Goal: Task Accomplishment & Management: Manage account settings

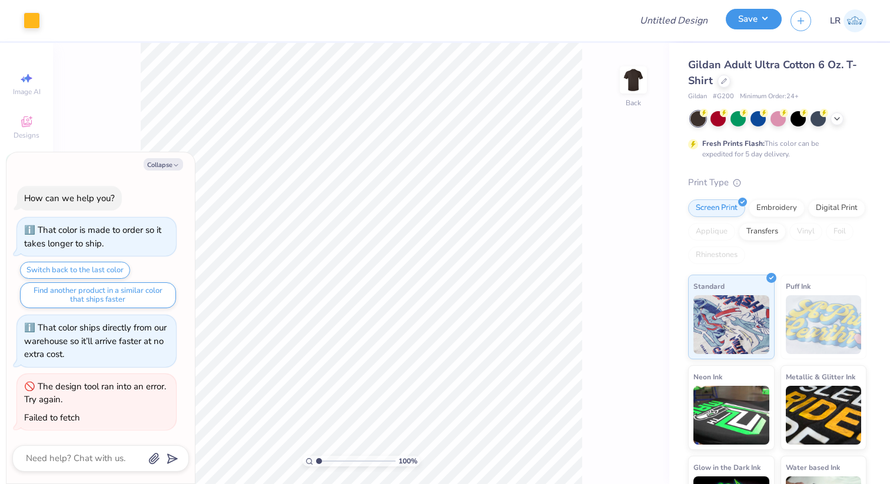
click at [749, 19] on button "Save" at bounding box center [754, 19] width 56 height 21
type textarea "x"
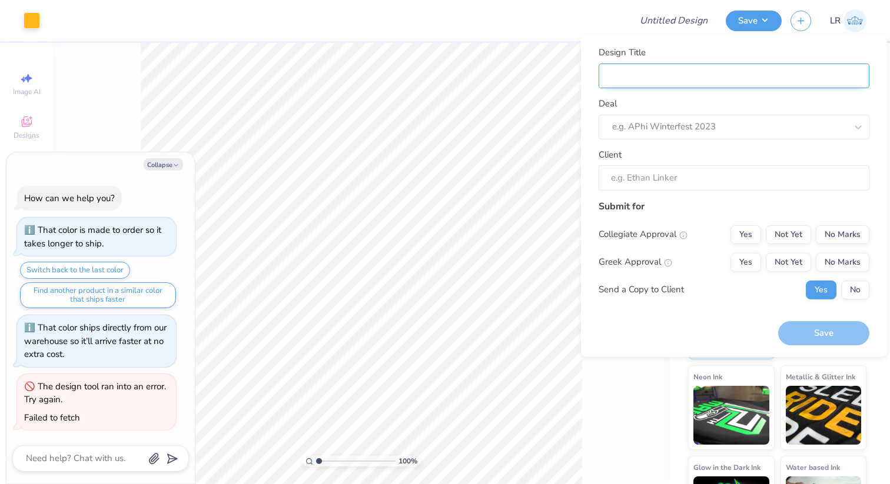
click at [719, 68] on input "Design Title" at bounding box center [733, 76] width 271 height 25
type input "A"
type textarea "x"
type input "A"
type input "Av"
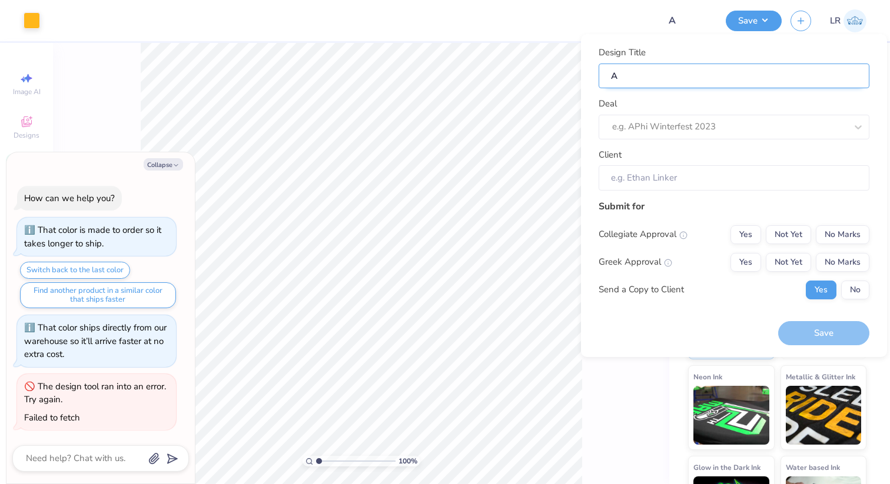
type textarea "x"
type input "Av"
type input "Ave"
type textarea "x"
type input "Ave"
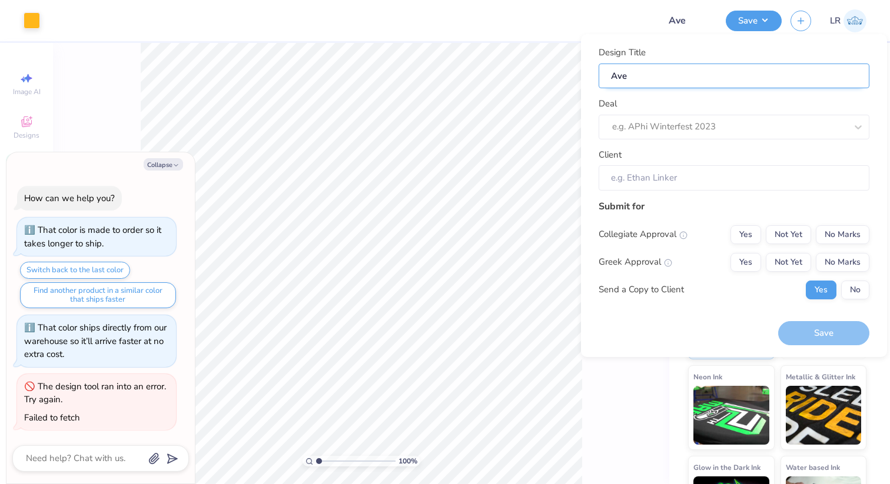
type input "Aven"
type textarea "x"
type input "Aven"
type input "Avent"
type textarea "x"
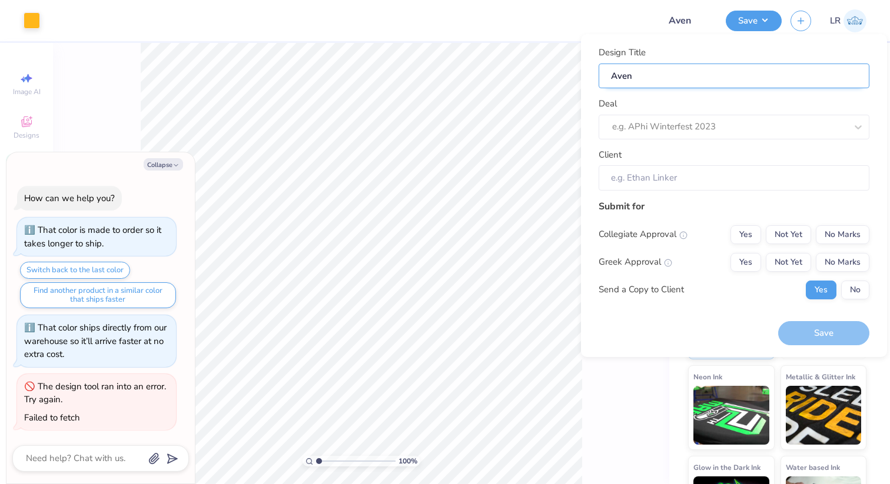
type input "Avent"
type textarea "x"
type input "Avent"
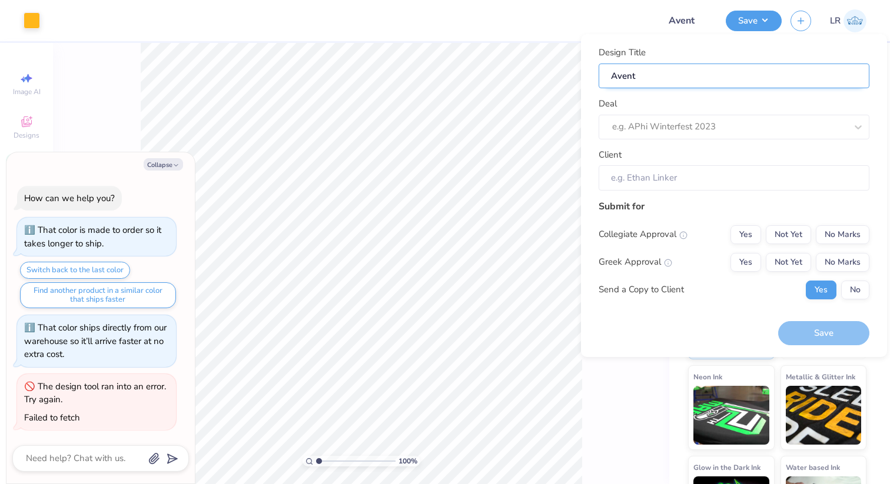
type textarea "x"
type input "Avent"
type input "Aven"
type textarea "x"
type input "Aven"
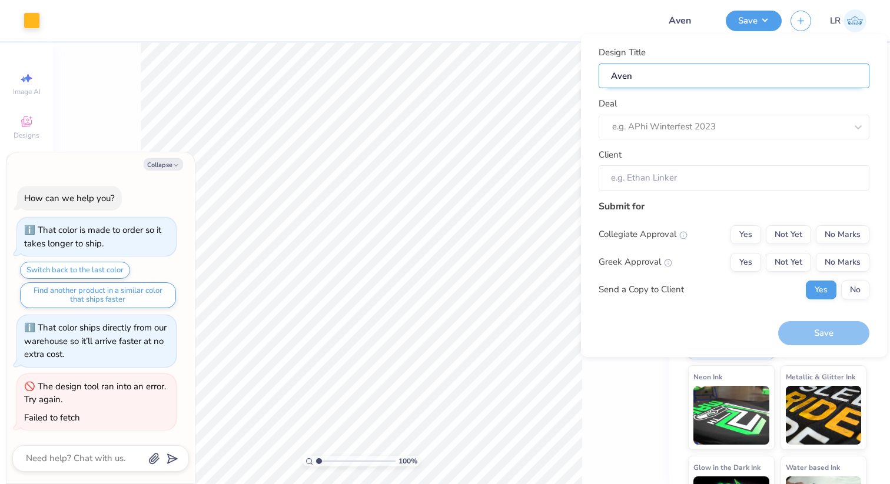
type input "Ave"
type textarea "x"
type input "Ave"
type input "Av"
type textarea "x"
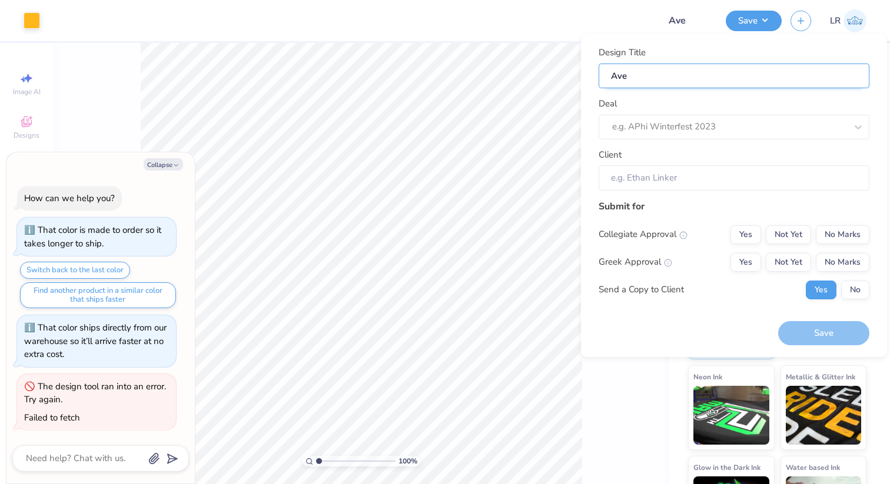
type input "Av"
type input "Ava"
type textarea "x"
type input "Ava"
type input "Avan"
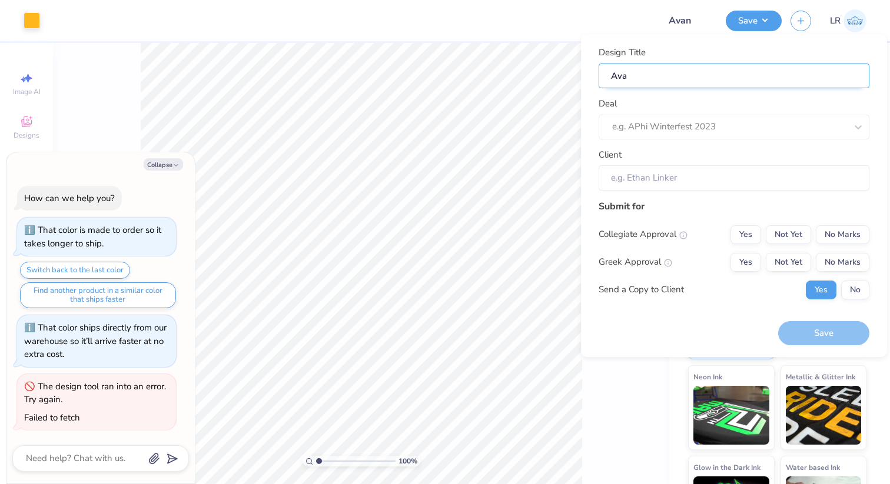
type textarea "x"
type input "Avan"
type input "Avant"
type textarea "x"
type input "Avant"
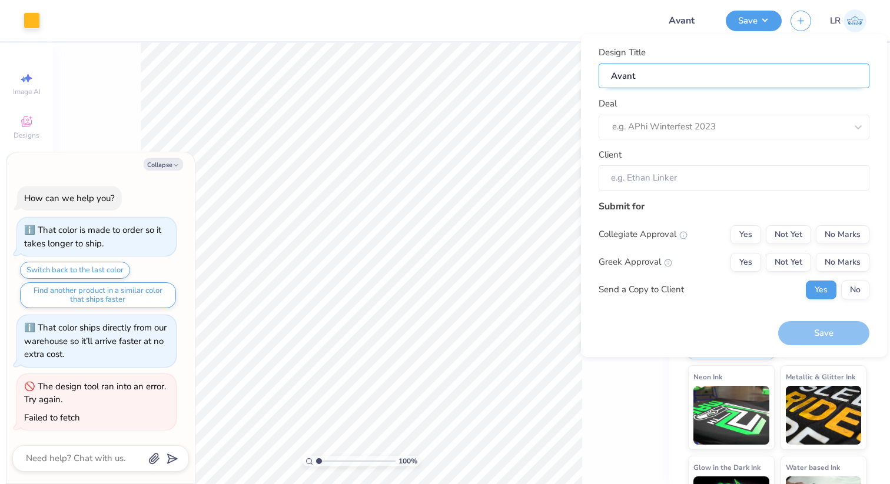
type input "Avant"
type textarea "x"
type input "Avant"
type input "Avant L"
type textarea "x"
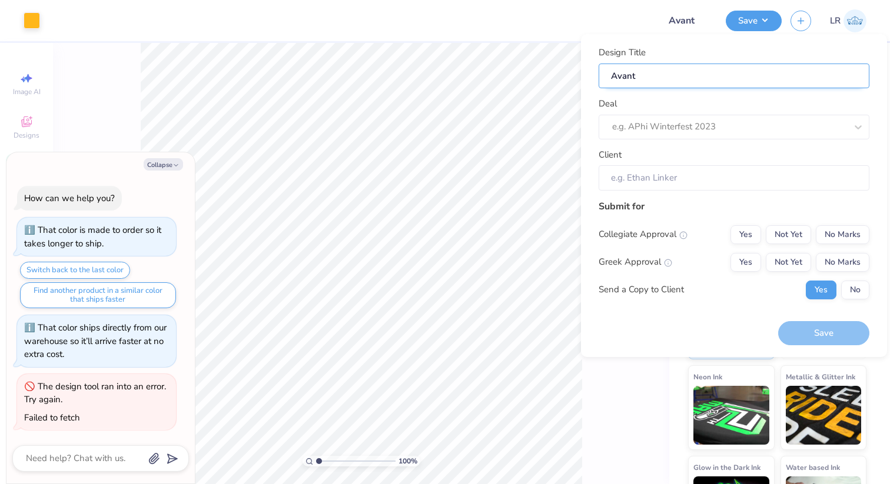
type input "Avant L"
type input "Avant Li"
type textarea "x"
type input "Avant Li"
type input "Avant Lit"
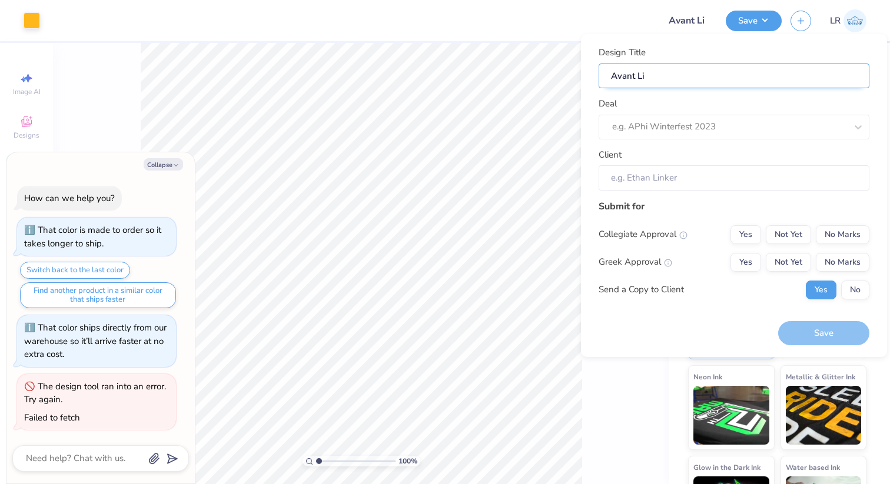
type textarea "x"
type input "Avant Lit"
type textarea "x"
type input "Avant Lit"
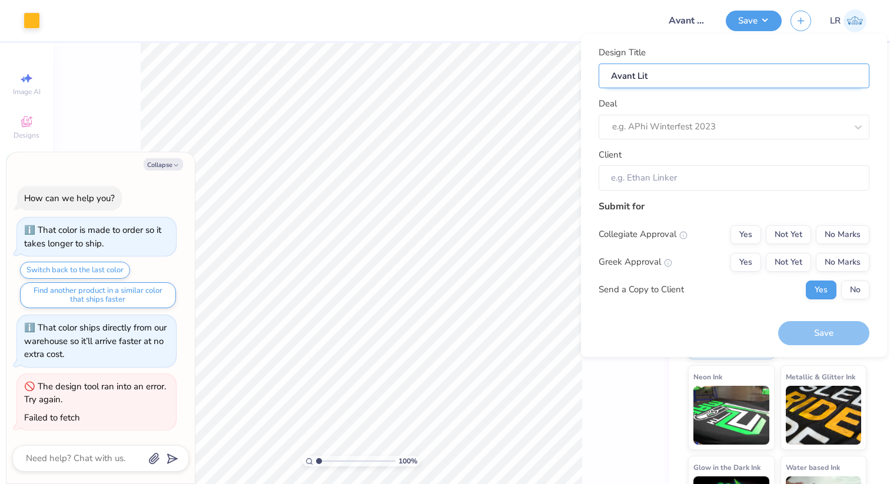
type input "Avant Lit 2"
type textarea "x"
type input "Avant Lit 2"
type input "Avant Lit"
type textarea "x"
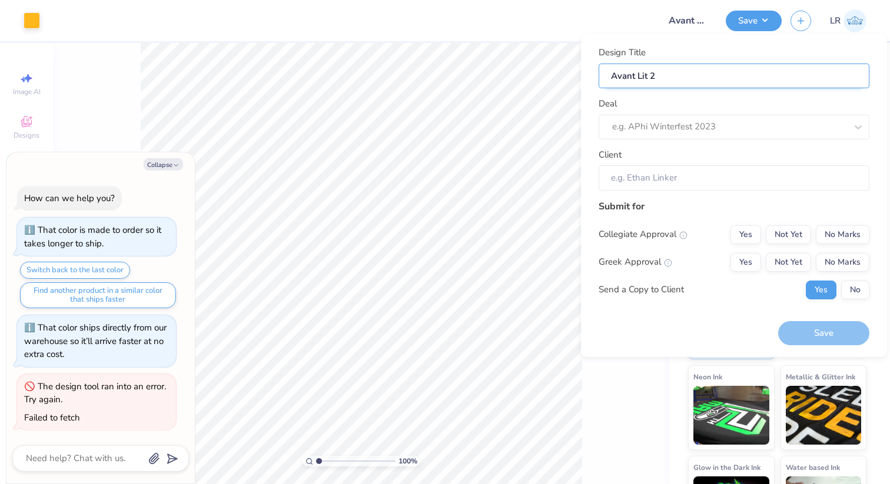
type input "Avant Lit"
type input "Avant Lit F"
type textarea "x"
type input "Avant Lit F"
type input "Avant Lit F2"
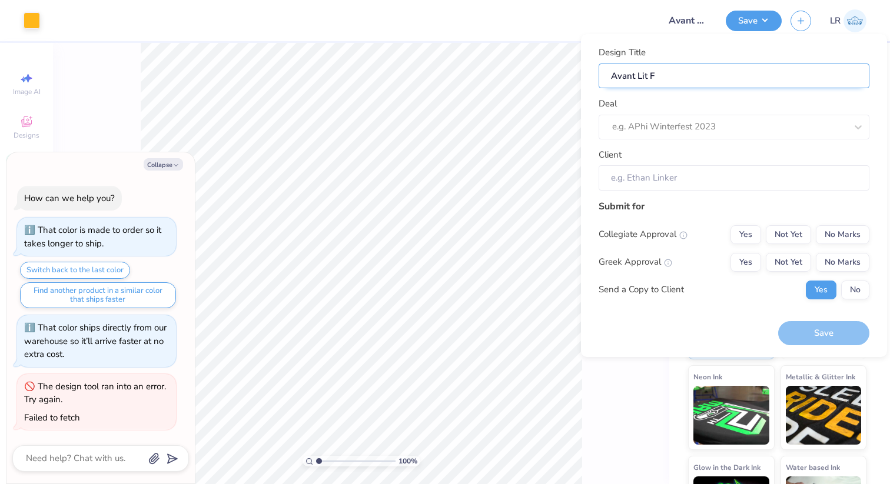
type textarea "x"
type input "Avant Lit F2"
type input "Avant Lit F25"
type textarea "x"
type input "Avant Lit F25"
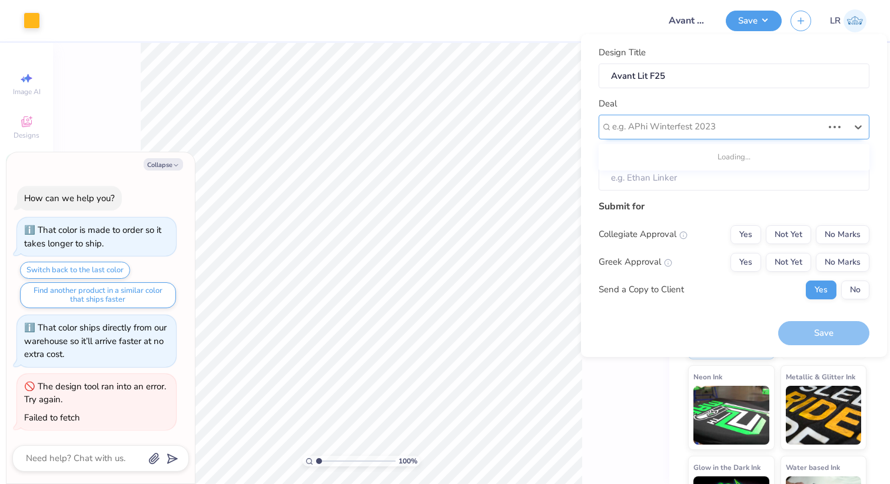
click at [773, 134] on div "e.g. APhi Winterfest 2023" at bounding box center [717, 127] width 213 height 18
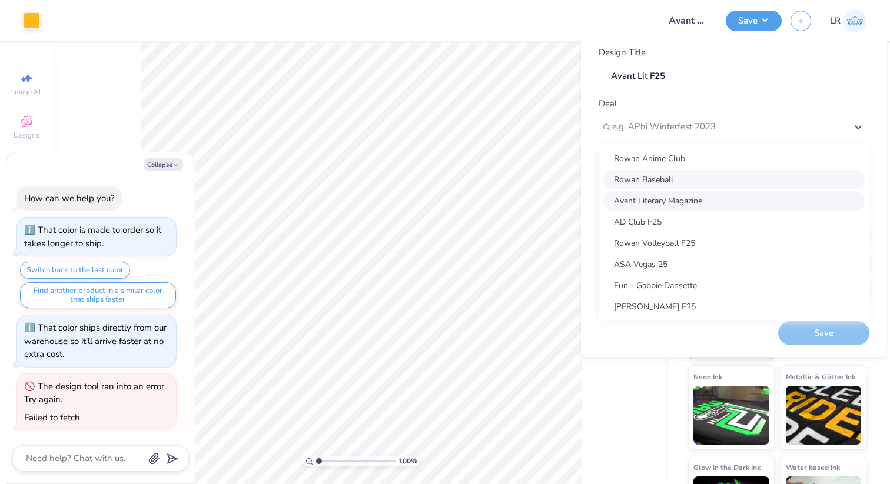
click at [747, 193] on div "Avant Literary Magazine" at bounding box center [733, 200] width 261 height 19
type textarea "x"
type input "Apparel Chair"
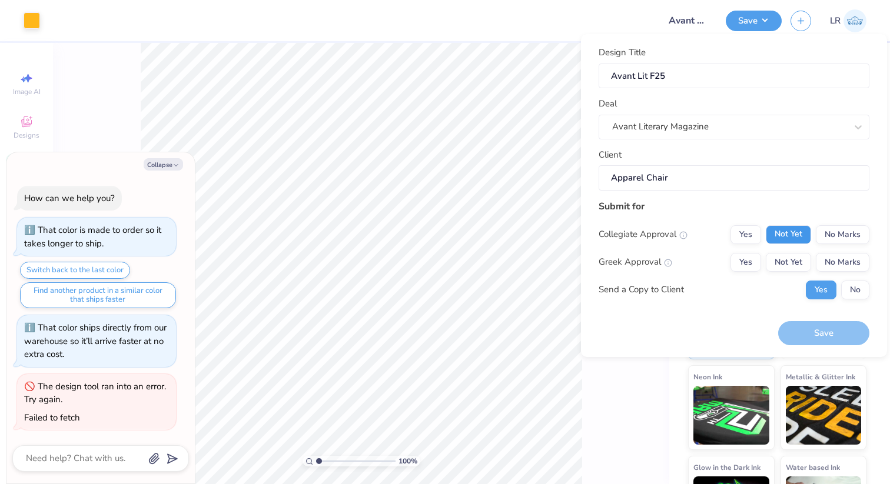
click at [778, 239] on button "Not Yet" at bounding box center [788, 234] width 45 height 19
click at [794, 261] on button "Not Yet" at bounding box center [788, 262] width 45 height 19
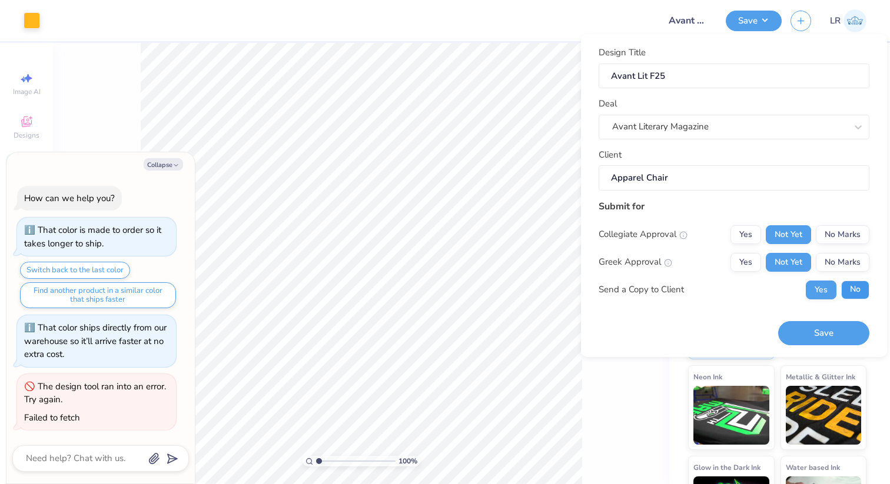
click at [844, 285] on button "No" at bounding box center [855, 290] width 28 height 19
click at [839, 262] on button "No Marks" at bounding box center [843, 262] width 54 height 19
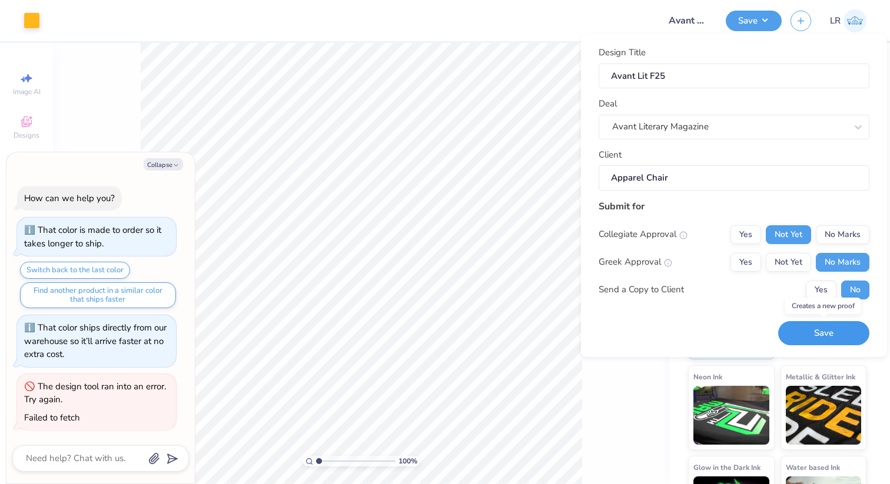
click at [823, 328] on button "Save" at bounding box center [823, 333] width 91 height 24
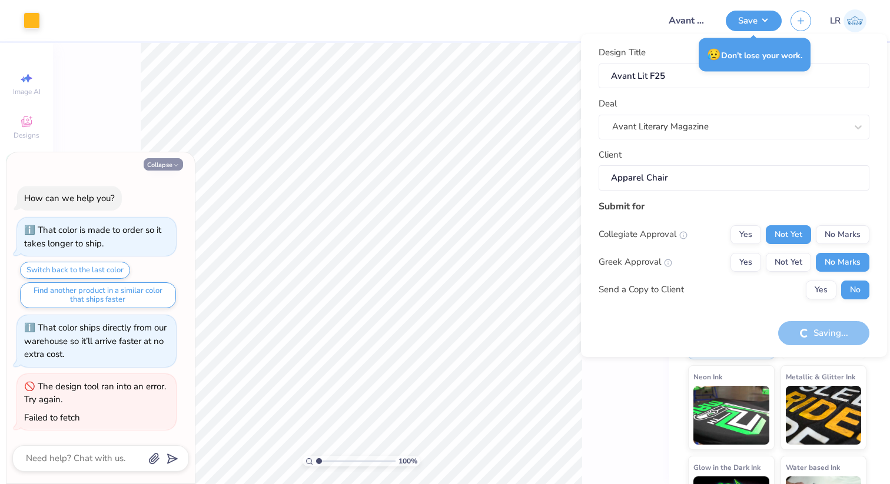
click at [175, 169] on button "Collapse" at bounding box center [163, 164] width 39 height 12
type textarea "x"
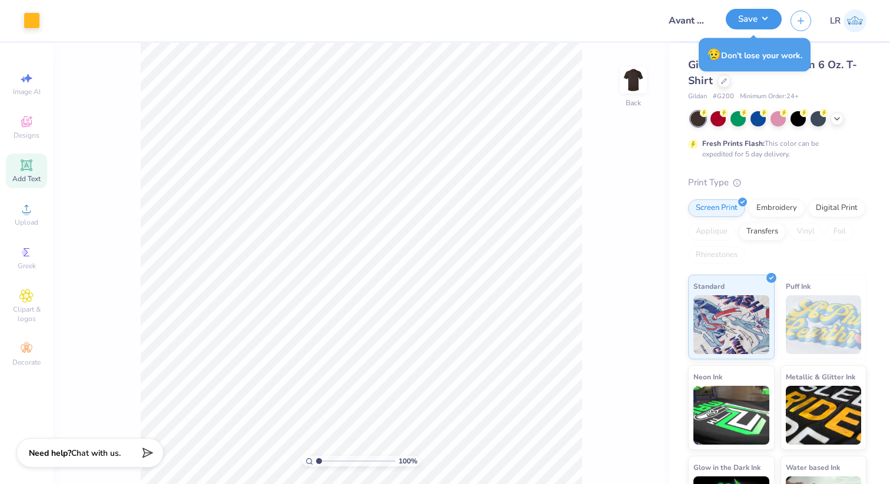
click at [769, 12] on button "Save" at bounding box center [754, 19] width 56 height 21
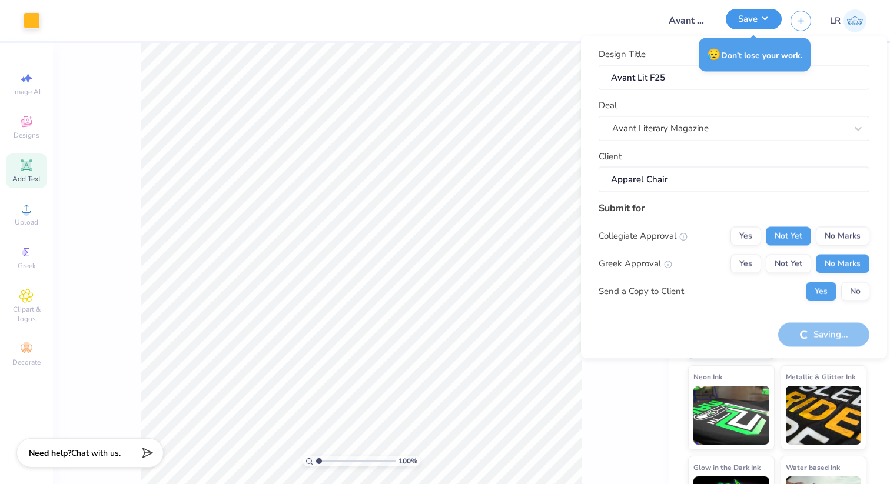
click at [760, 17] on button "Save" at bounding box center [754, 19] width 56 height 21
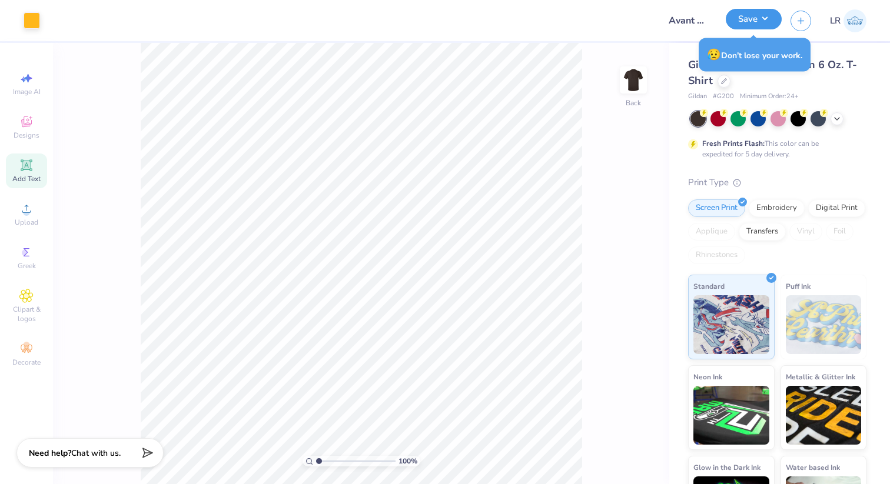
click at [760, 17] on button "Save" at bounding box center [754, 19] width 56 height 21
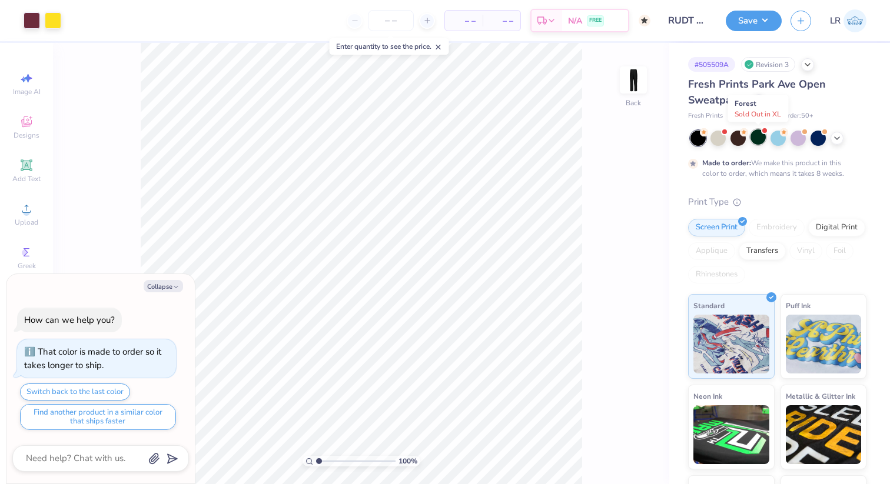
click at [755, 134] on div at bounding box center [757, 136] width 15 height 15
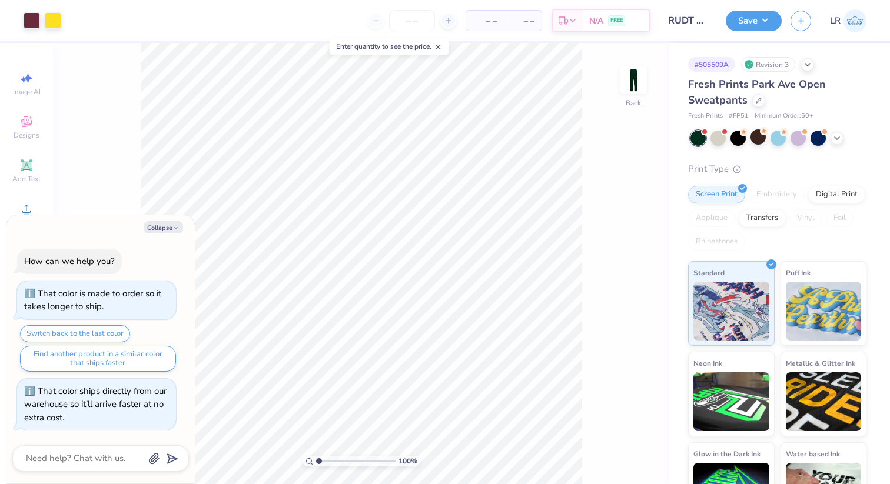
scroll to position [72, 0]
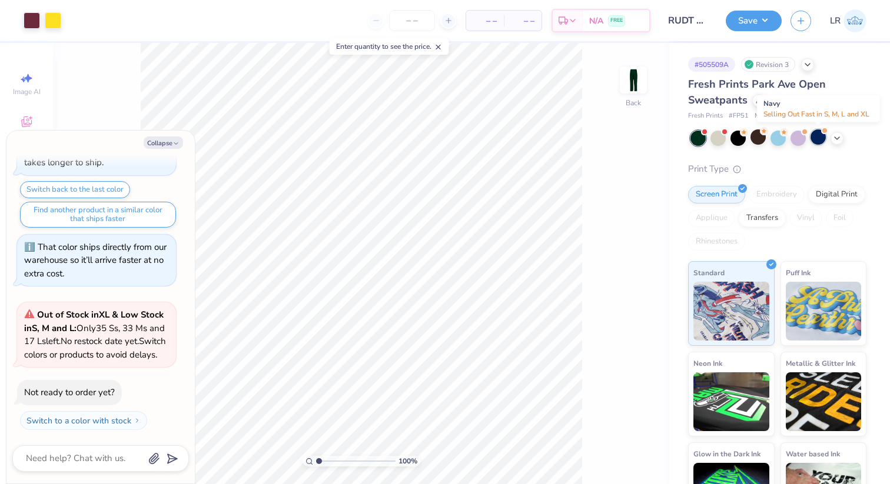
click at [818, 139] on div at bounding box center [817, 136] width 15 height 15
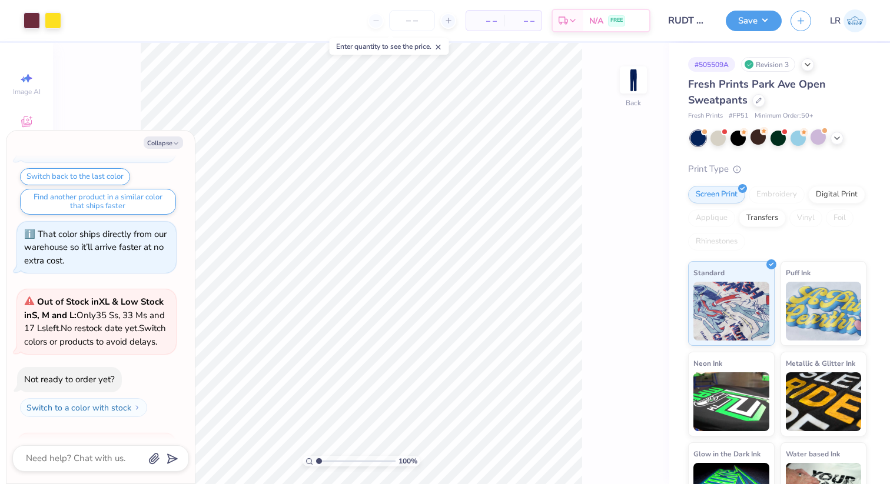
scroll to position [238, 0]
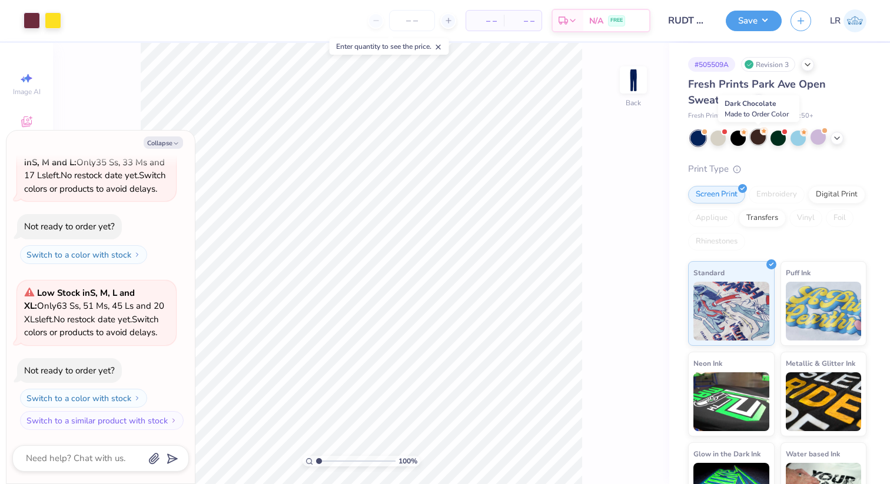
click at [748, 134] on circle at bounding box center [744, 132] width 8 height 8
type textarea "x"
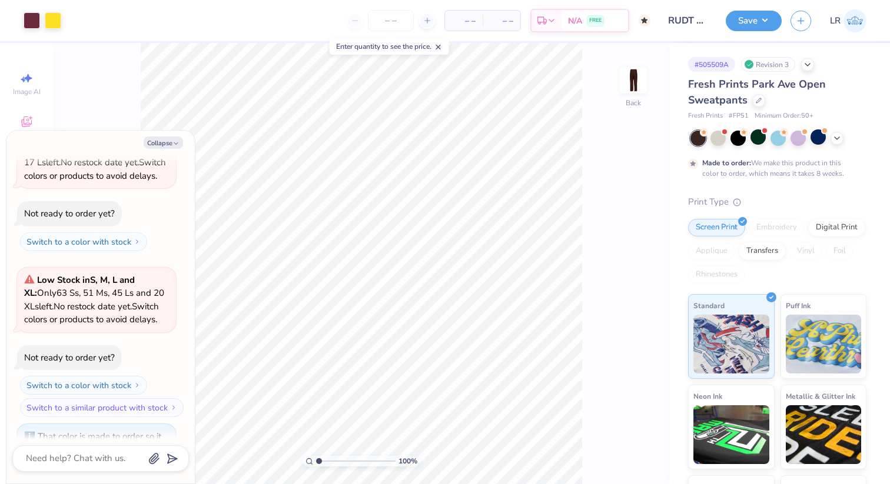
scroll to position [336, 0]
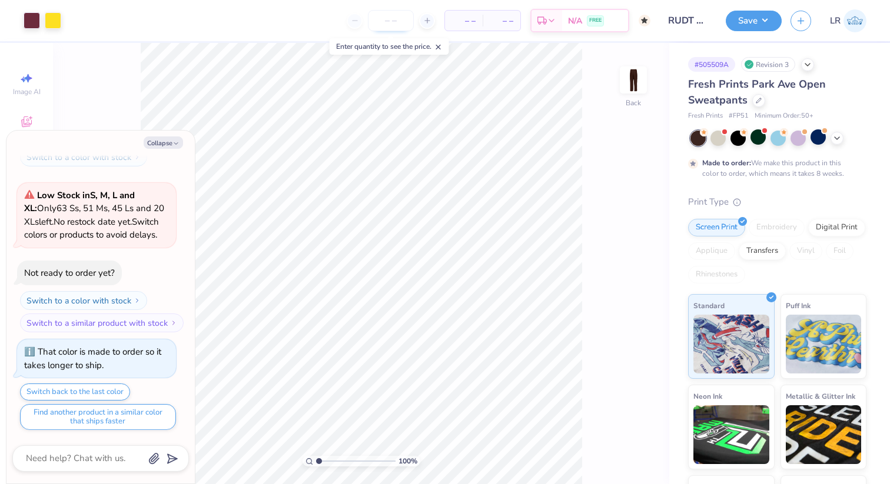
click at [390, 26] on input "number" at bounding box center [391, 20] width 46 height 21
type input "50"
click at [737, 29] on button "Save" at bounding box center [754, 19] width 56 height 21
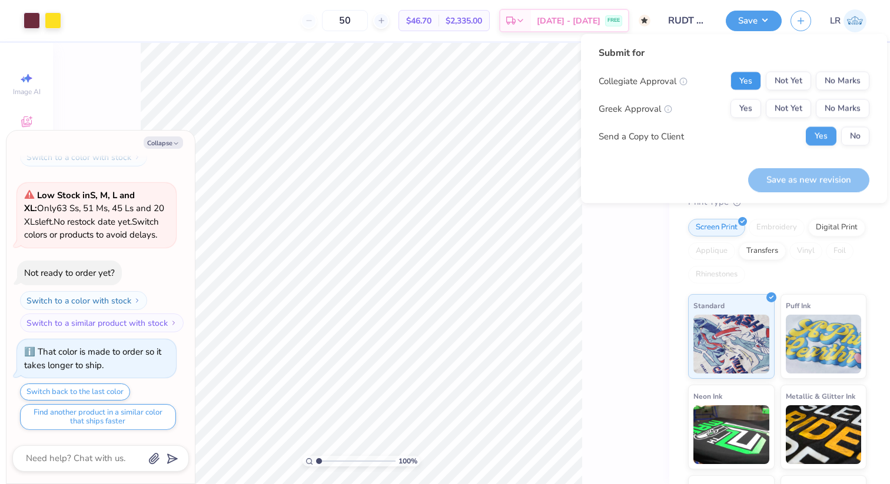
click at [734, 80] on button "Yes" at bounding box center [745, 81] width 31 height 19
click at [832, 103] on button "No Marks" at bounding box center [843, 108] width 54 height 19
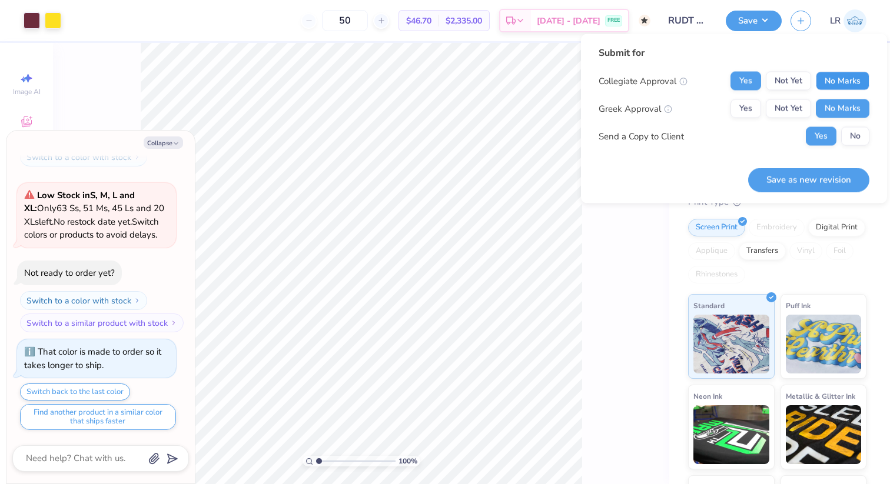
click at [842, 89] on button "No Marks" at bounding box center [843, 81] width 54 height 19
click at [851, 141] on button "No" at bounding box center [855, 136] width 28 height 19
click at [825, 184] on button "Save as new revision" at bounding box center [808, 180] width 121 height 24
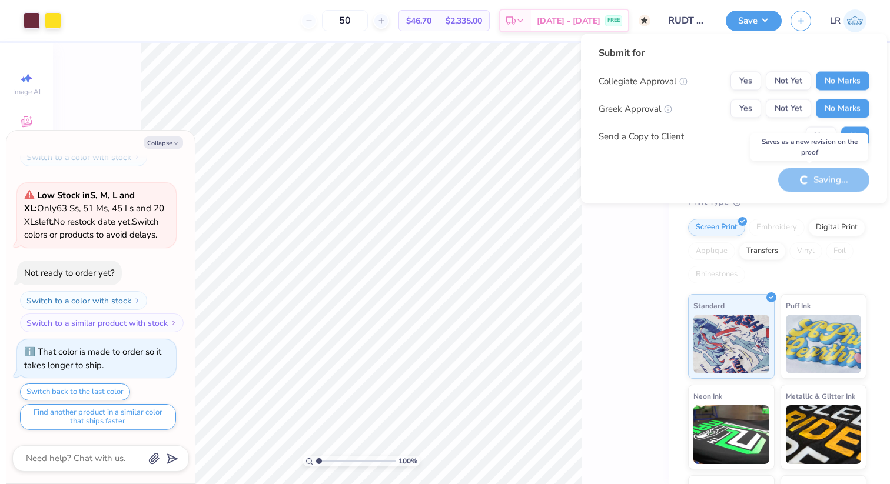
type textarea "x"
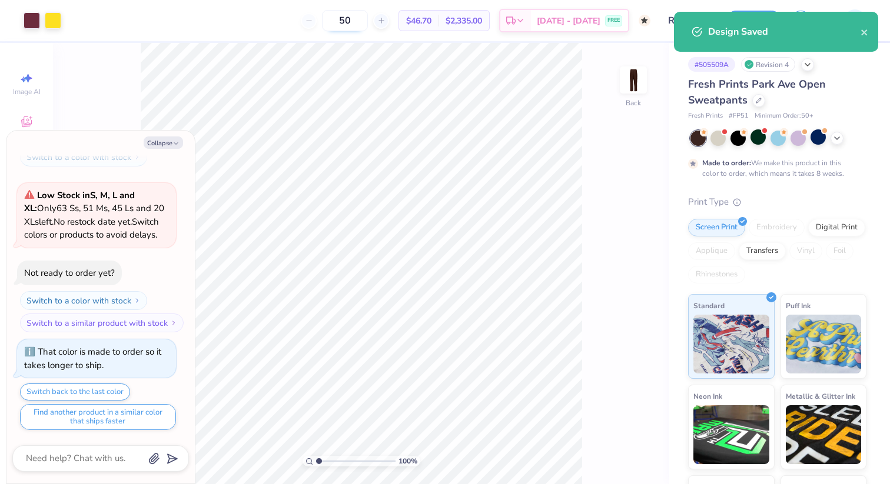
click at [368, 28] on input "50" at bounding box center [345, 20] width 46 height 21
type input "5"
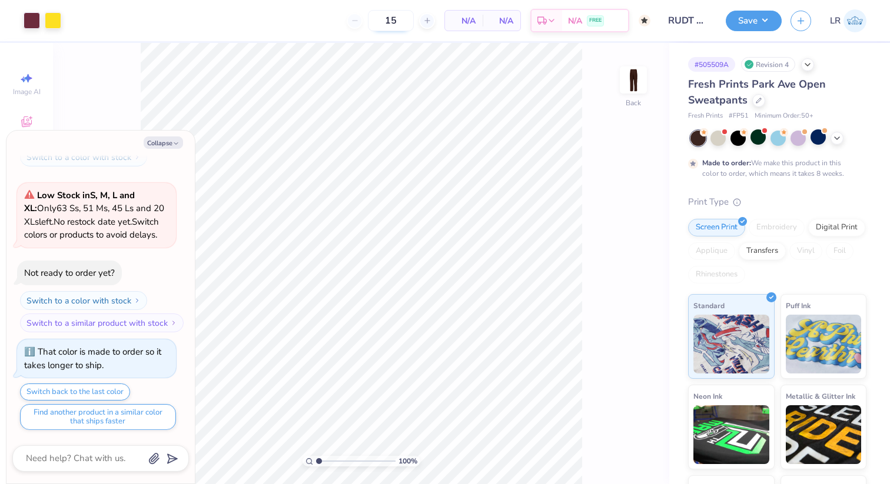
type input "1"
type input "2"
type input "6"
type input "5"
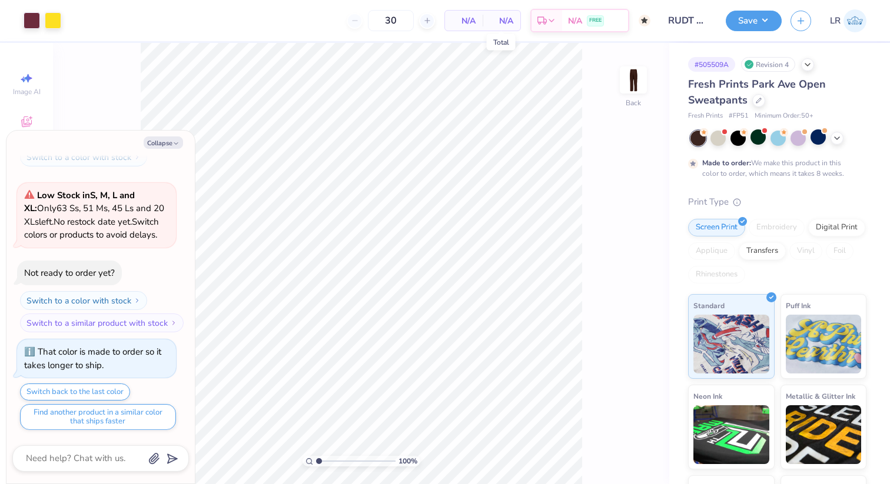
type input "3"
type input "4"
click at [763, 20] on button "Save" at bounding box center [754, 19] width 56 height 21
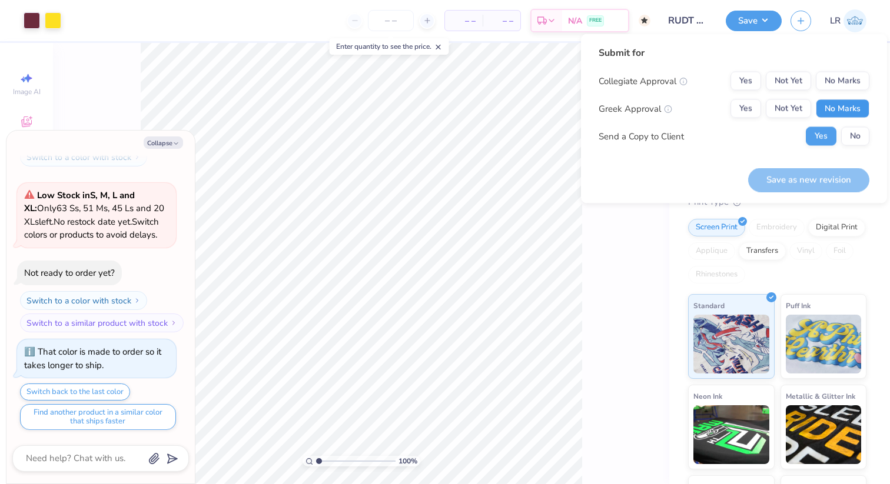
click at [828, 108] on button "No Marks" at bounding box center [843, 108] width 54 height 19
click at [833, 85] on button "No Marks" at bounding box center [843, 81] width 54 height 19
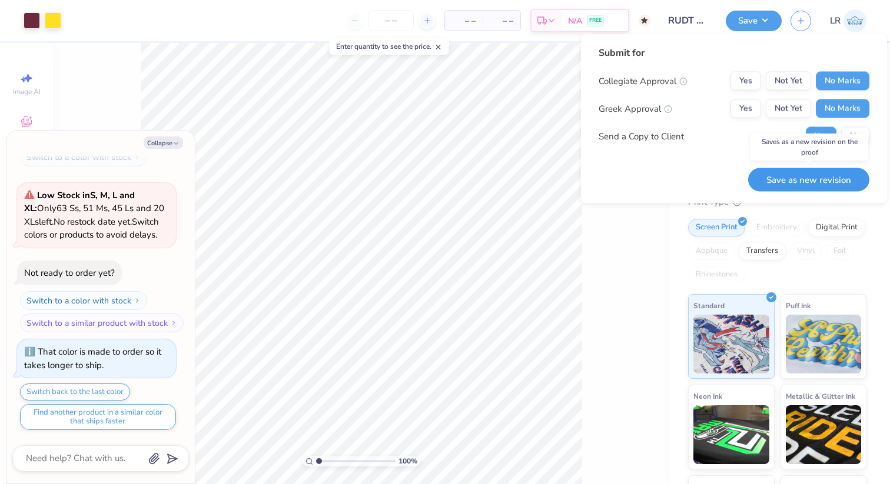
click at [817, 185] on button "Save as new revision" at bounding box center [808, 180] width 121 height 24
type textarea "x"
